Goal: Task Accomplishment & Management: Manage account settings

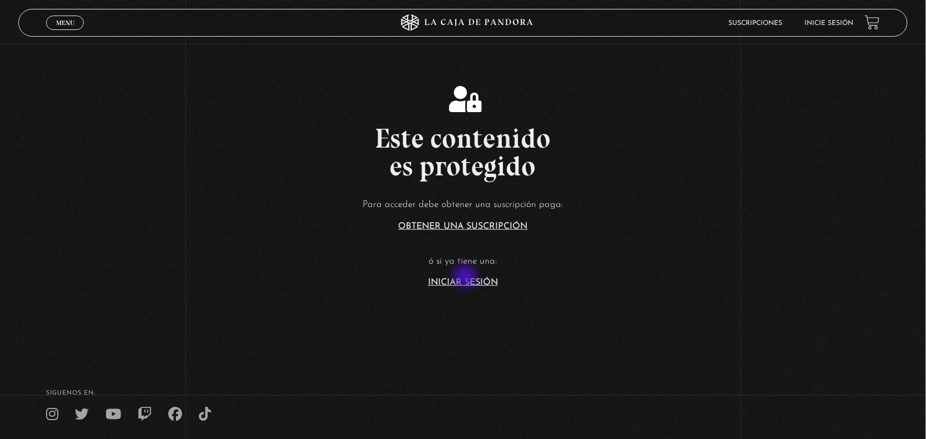
click at [466, 278] on link "Iniciar Sesión" at bounding box center [463, 282] width 70 height 9
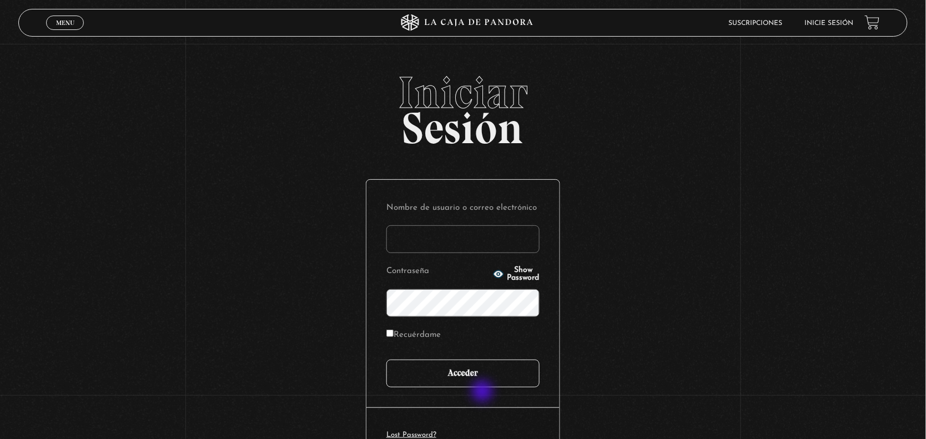
type input "ANGE-LU"
click at [488, 379] on input "Acceder" at bounding box center [462, 374] width 153 height 28
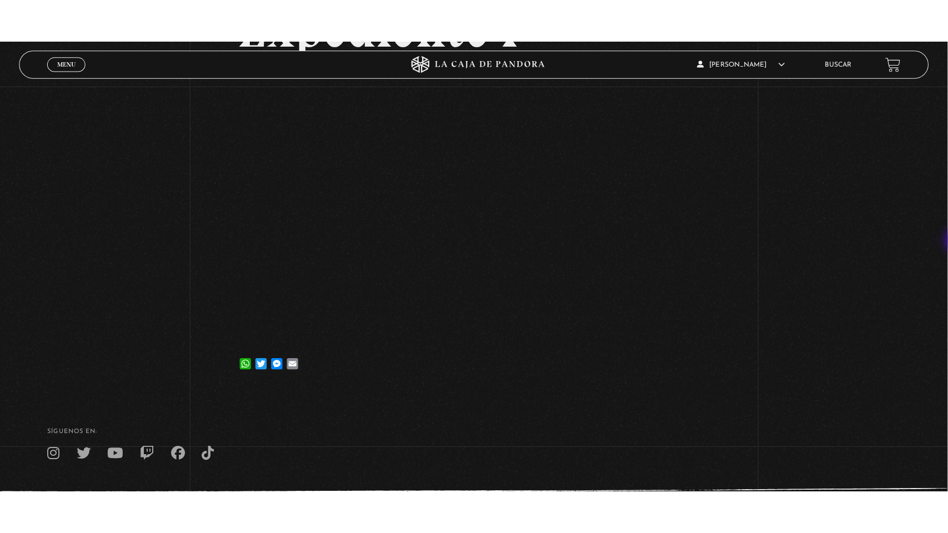
scroll to position [198, 0]
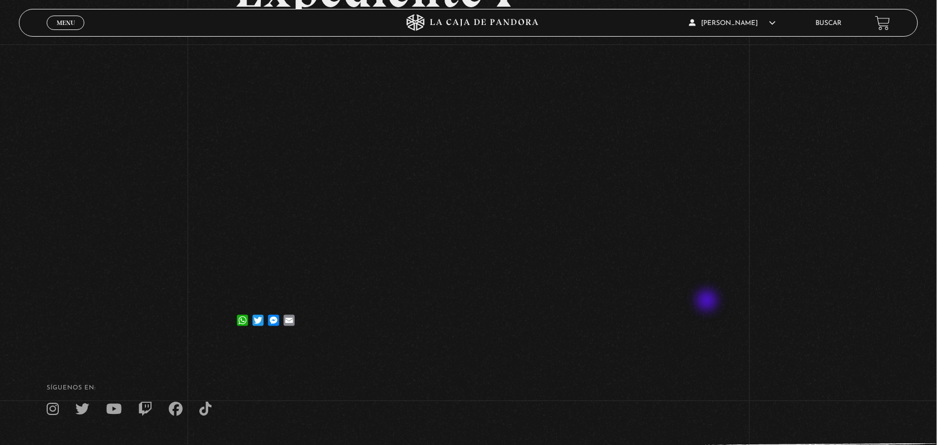
click at [703, 301] on article "1 julio, 2025 Frecuencia Roja Expediente I WhatsApp Twitter Messenger Email" at bounding box center [469, 113] width 468 height 444
click at [691, 381] on footer "SÍguenos en: La Caja de Pandora, Derechos Reservados 2025 Realizado por" at bounding box center [468, 431] width 937 height 170
